Goal: Transaction & Acquisition: Purchase product/service

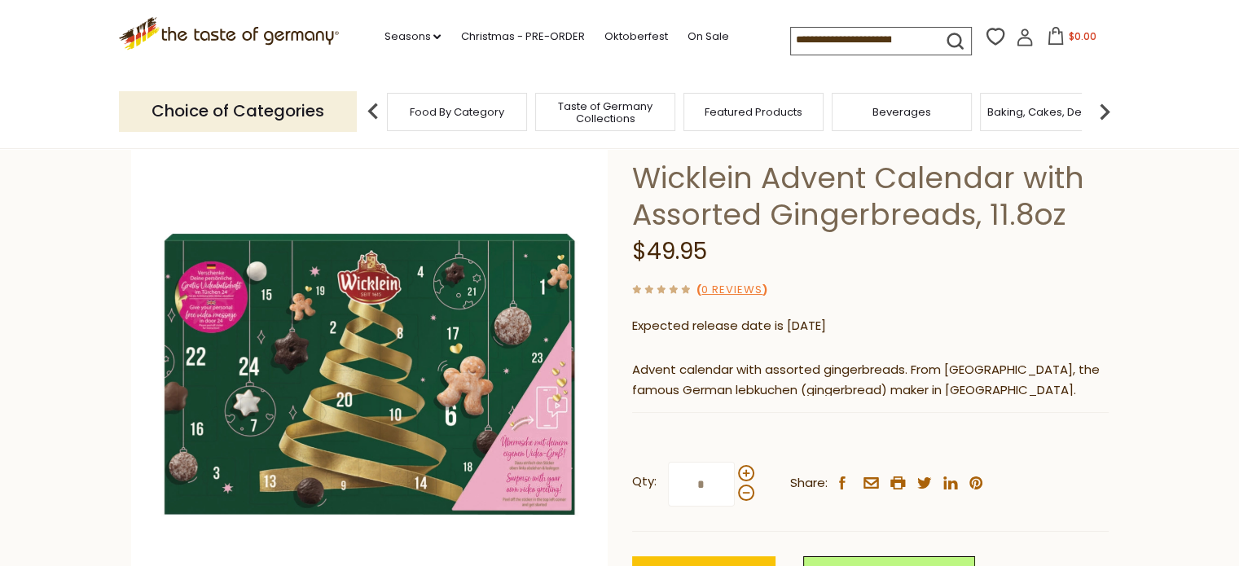
scroll to position [130, 0]
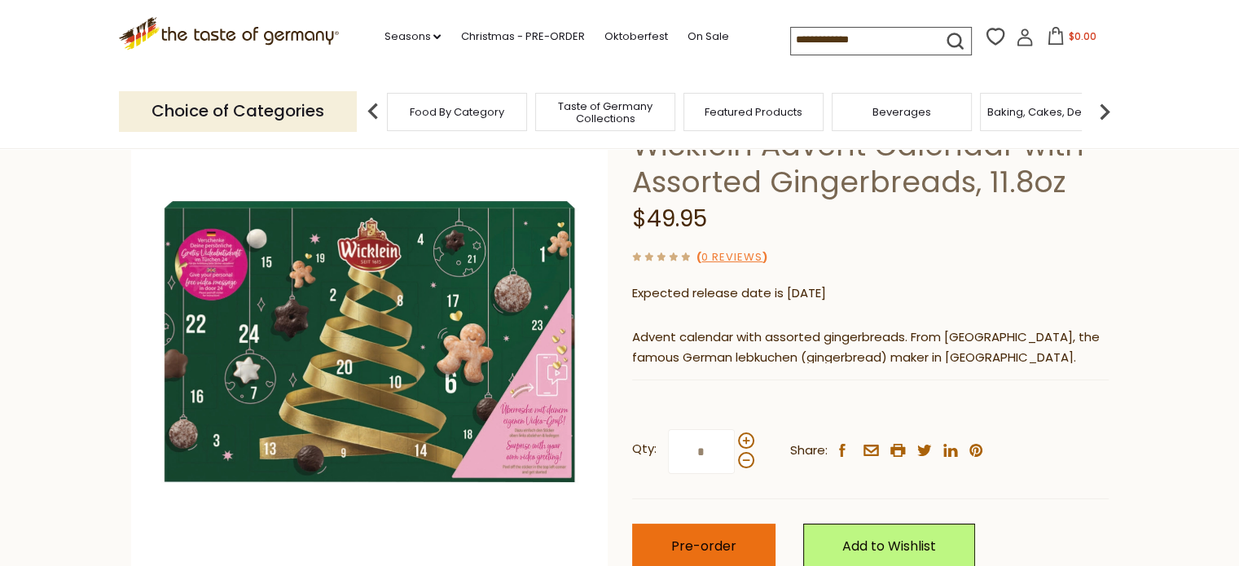
click at [726, 552] on span "Pre-order" at bounding box center [703, 546] width 65 height 19
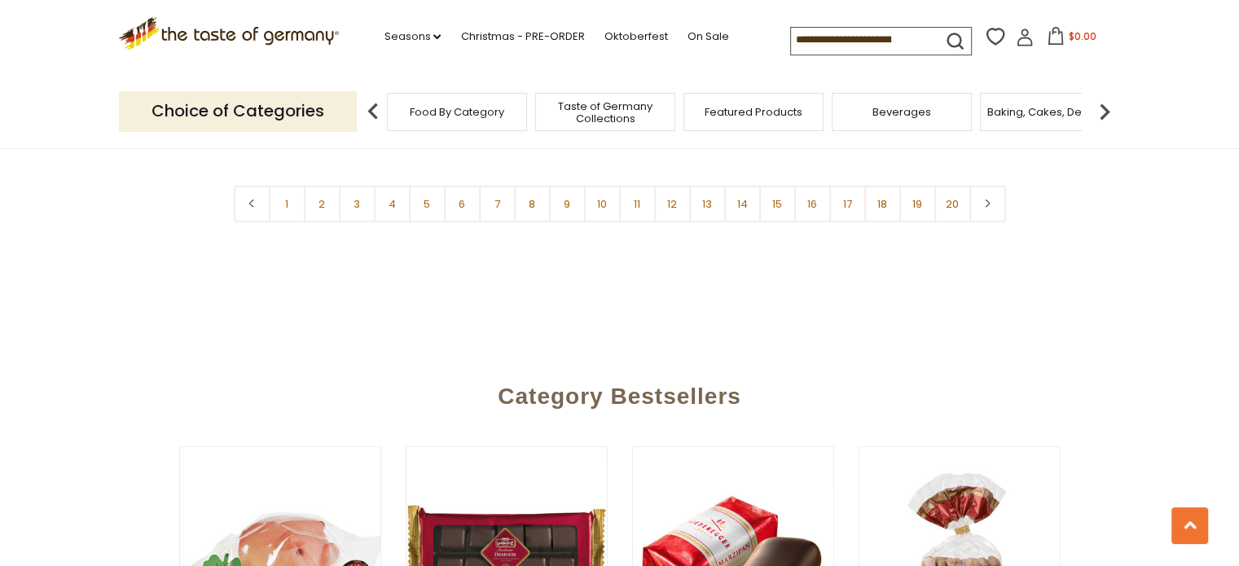
scroll to position [4169, 0]
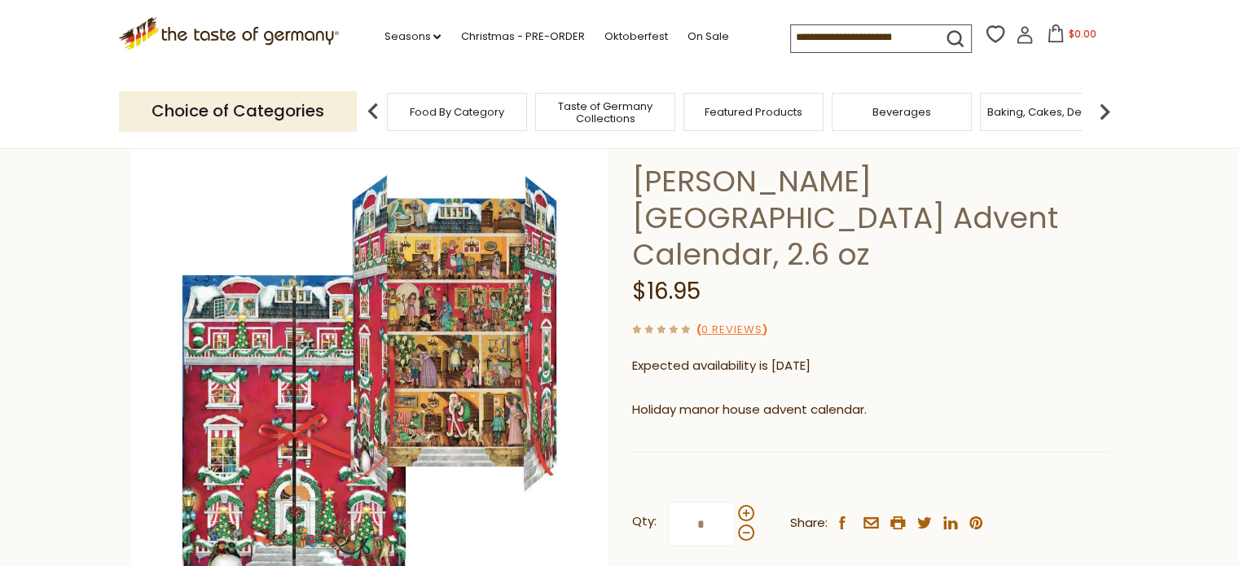
scroll to position [33, 0]
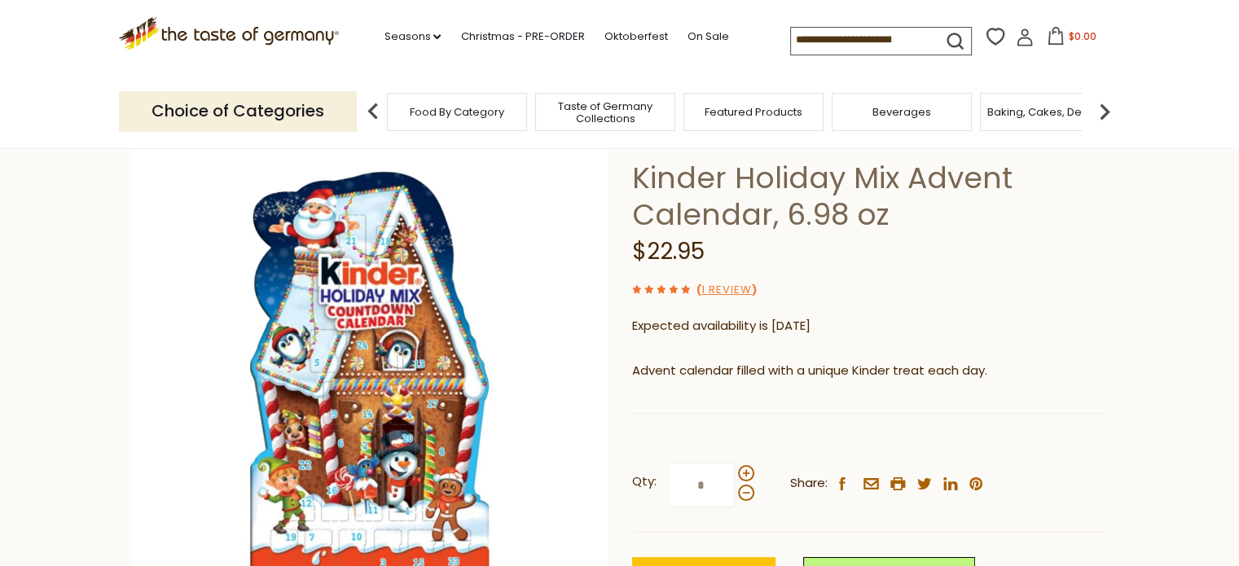
scroll to position [130, 0]
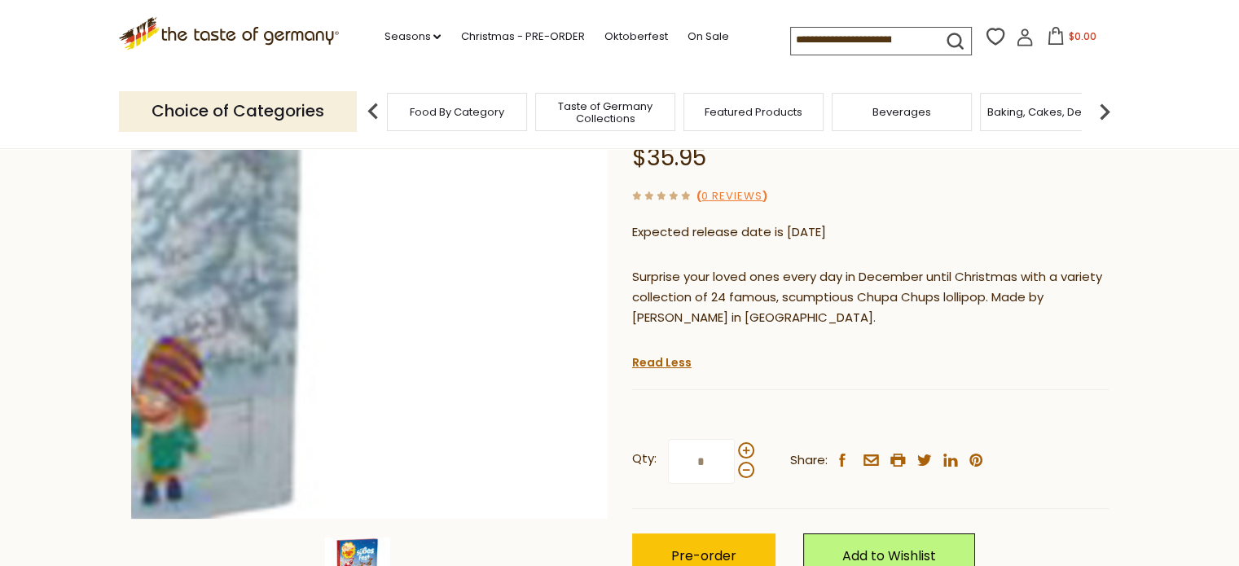
scroll to position [195, 0]
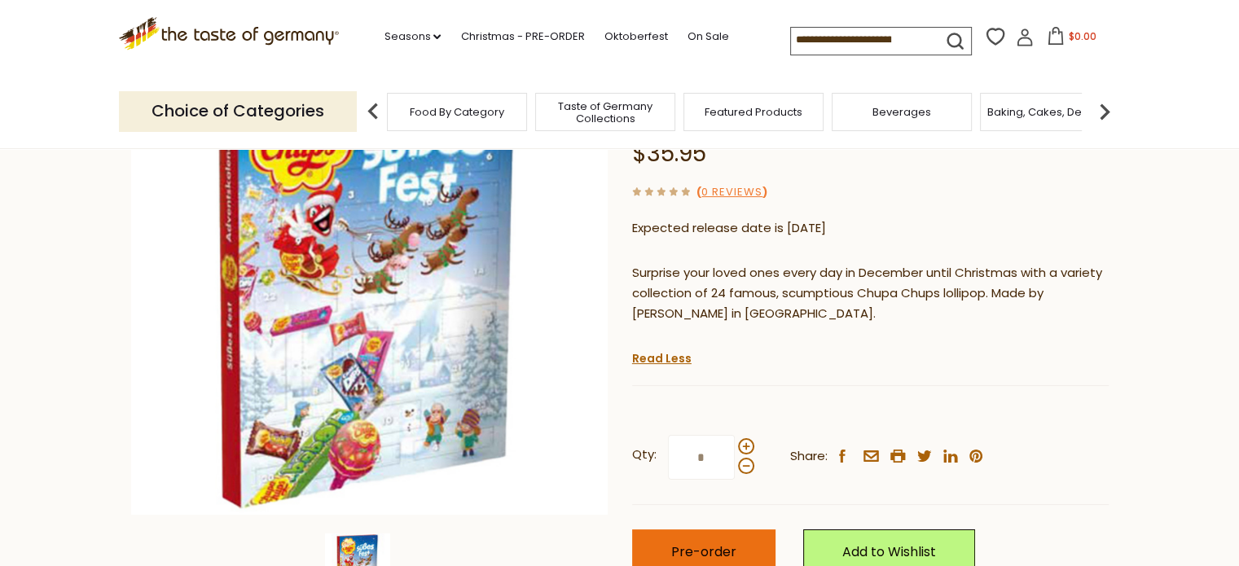
click at [676, 538] on button "Pre-order" at bounding box center [703, 551] width 143 height 45
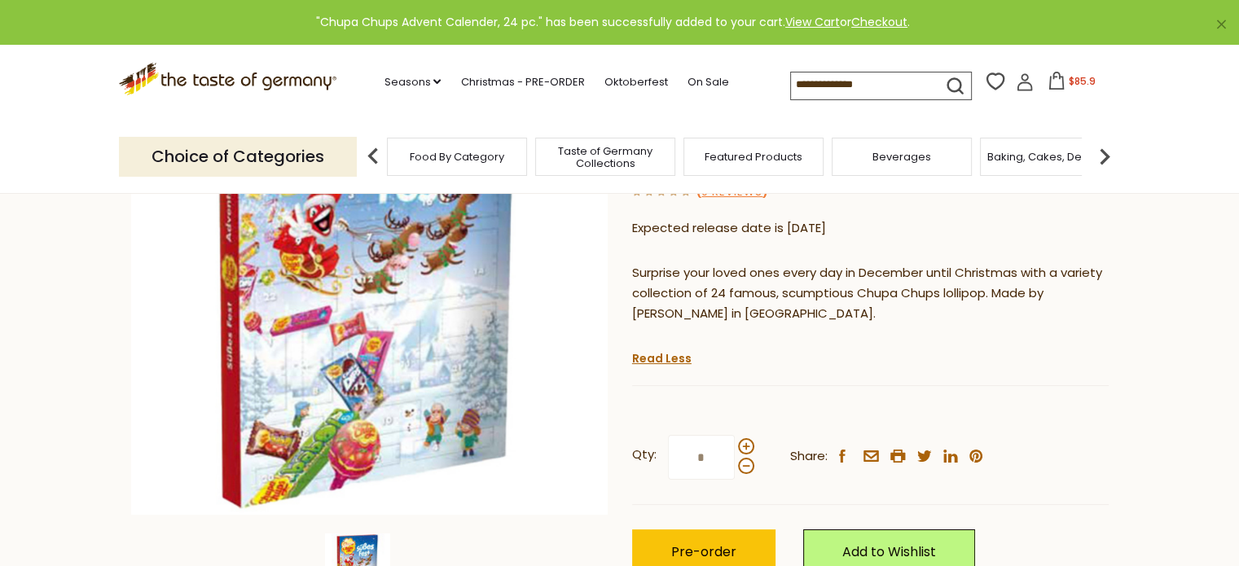
click at [1060, 77] on button "$85.9" at bounding box center [1071, 84] width 69 height 24
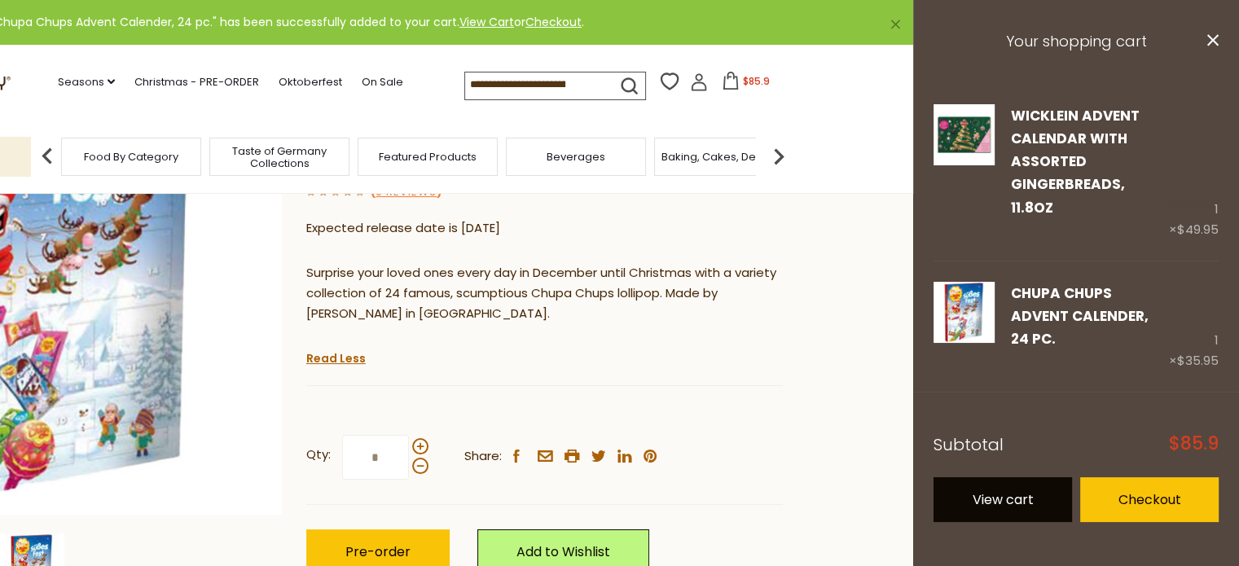
click at [980, 477] on link "View cart" at bounding box center [1002, 499] width 138 height 45
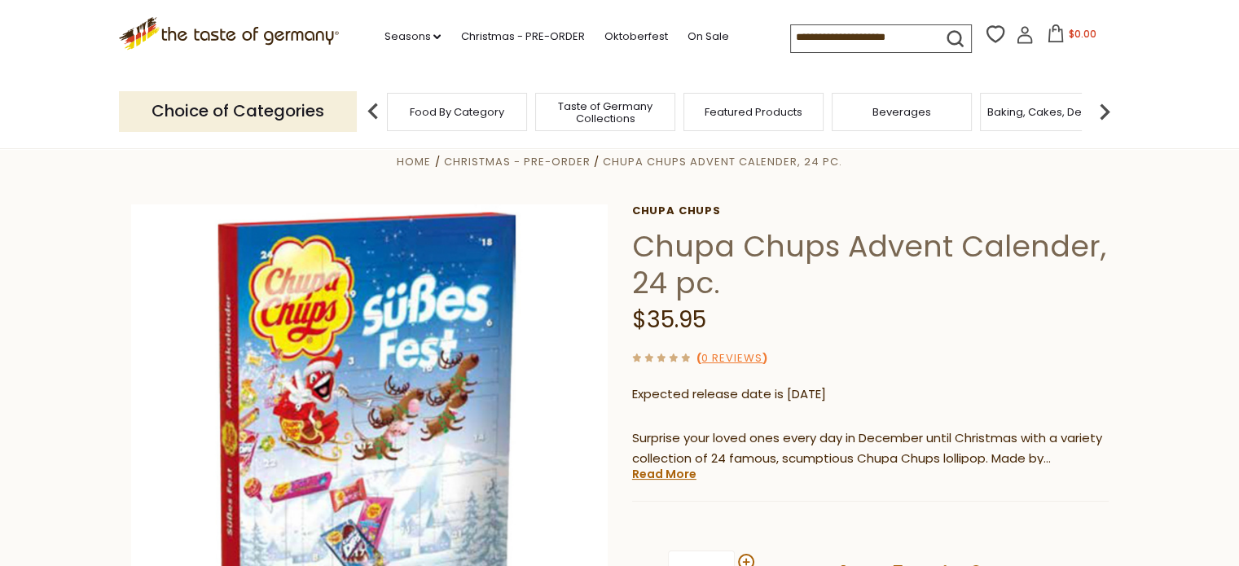
scroll to position [33, 0]
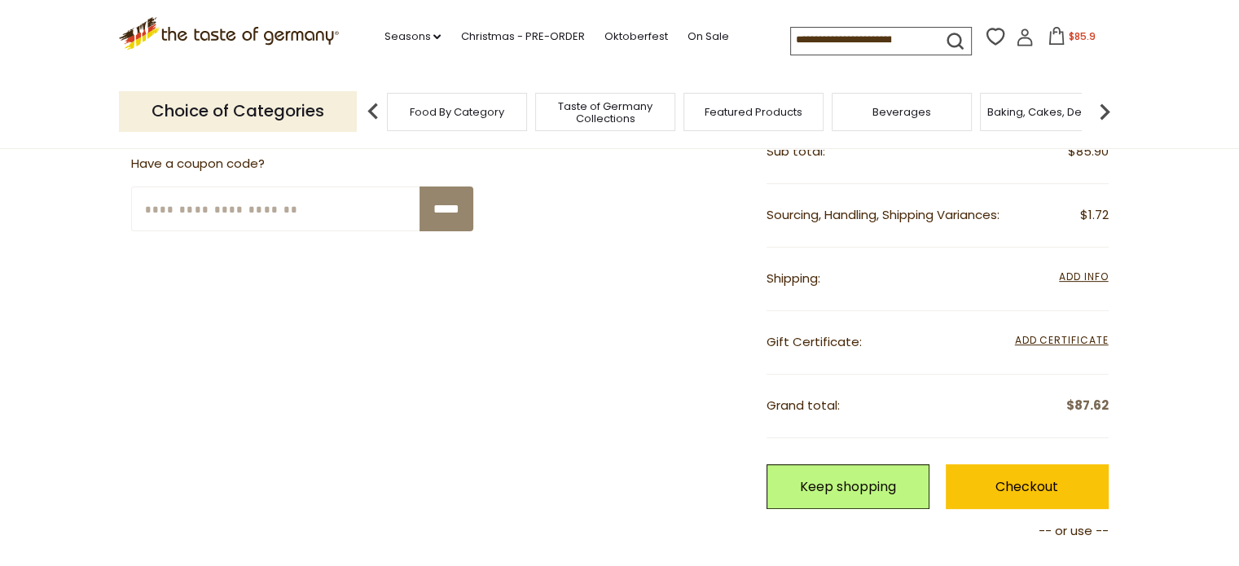
scroll to position [459, 0]
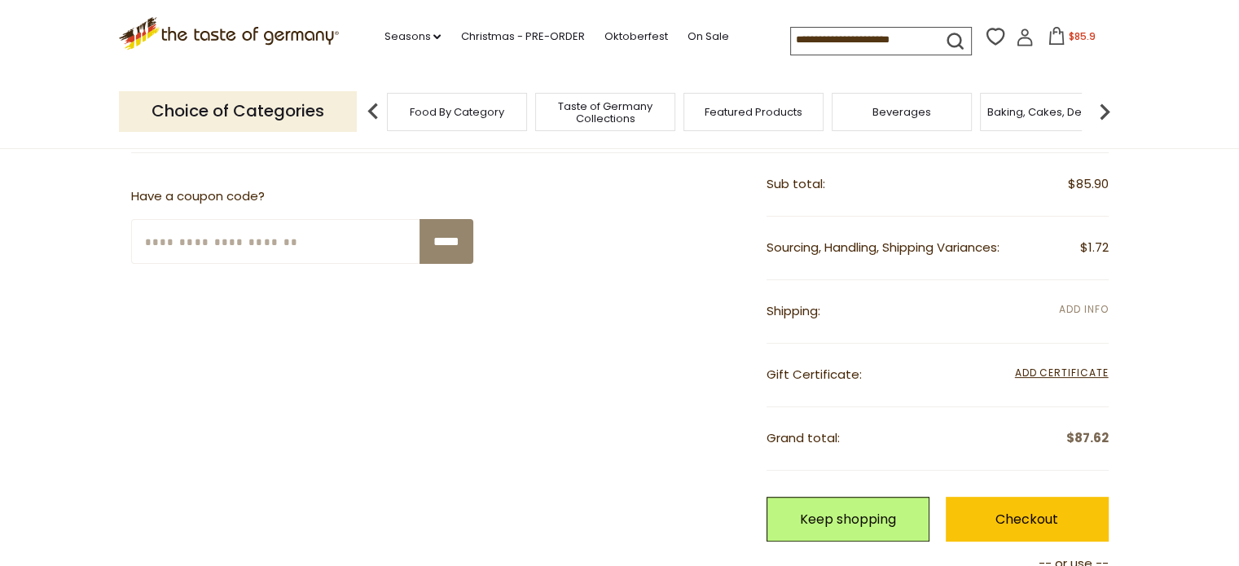
click at [1066, 309] on span "Add Info" at bounding box center [1083, 309] width 49 height 14
click at [1062, 307] on span "Add Info" at bounding box center [1083, 309] width 49 height 14
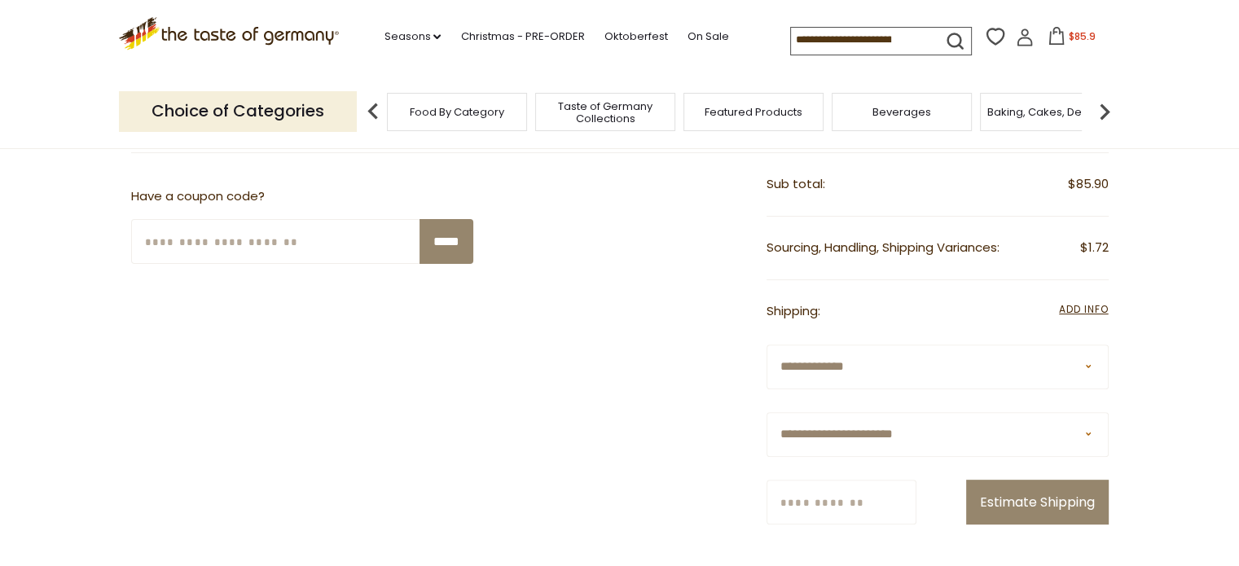
click at [987, 440] on select "**********" at bounding box center [937, 434] width 342 height 45
select select "**"
click at [766, 412] on select "**********" at bounding box center [937, 434] width 342 height 45
click at [826, 508] on input "Zip/Postcode" at bounding box center [841, 502] width 150 height 45
type input "*****"
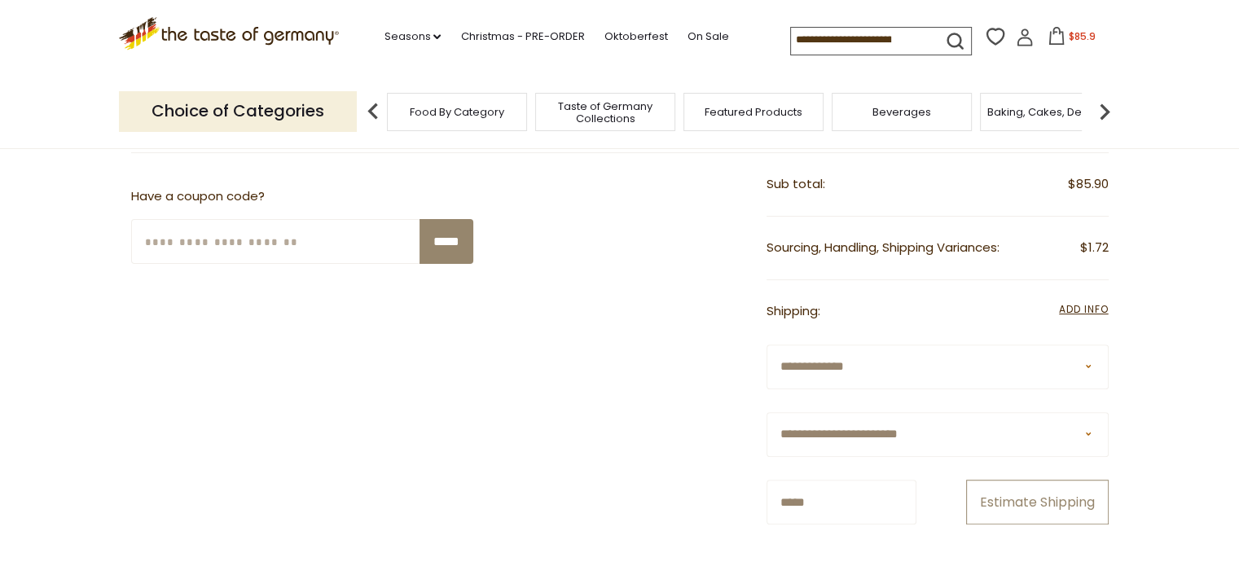
click at [1010, 482] on button "Estimate Shipping" at bounding box center [1037, 502] width 142 height 45
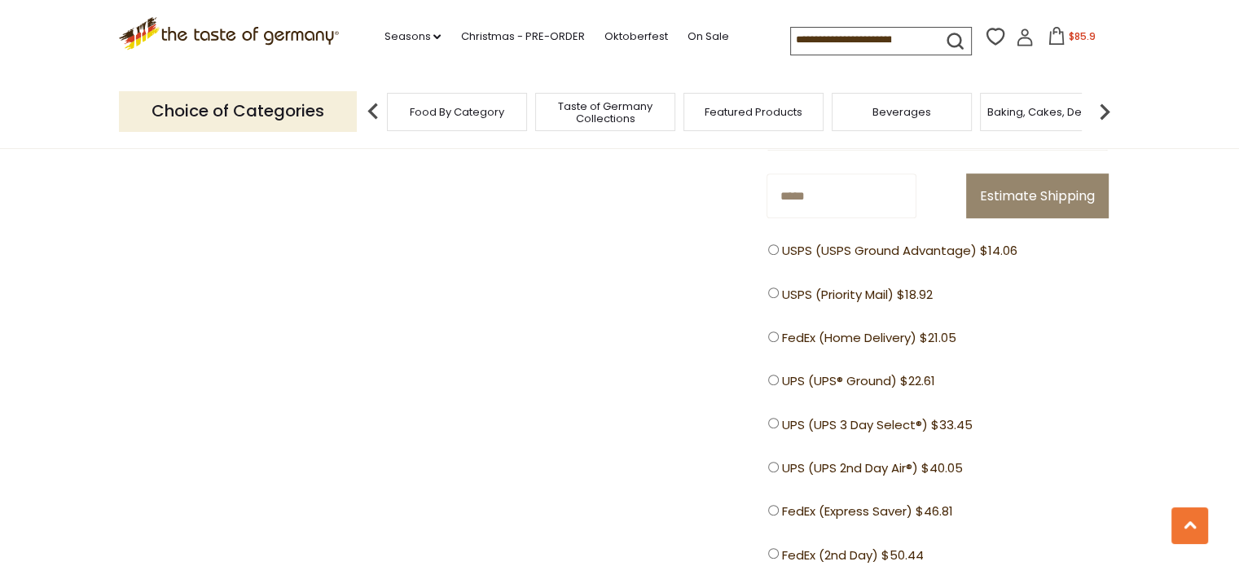
scroll to position [754, 0]
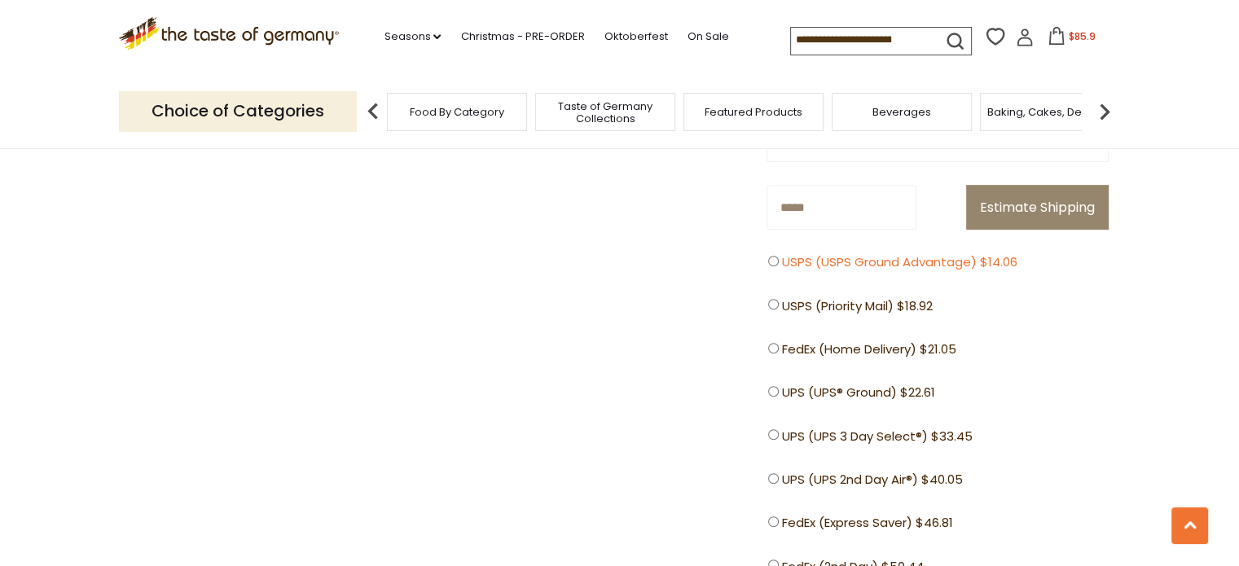
click at [892, 260] on span "USPS (USPS Ground Advantage) $14.06" at bounding box center [899, 262] width 235 height 20
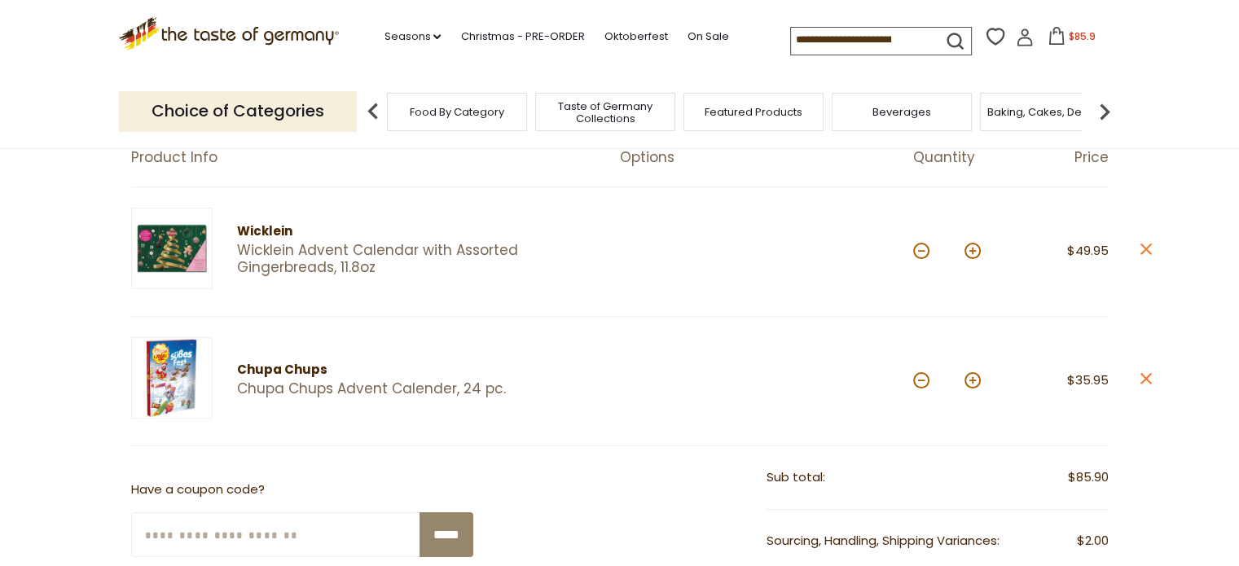
scroll to position [0, 0]
